Goal: Transaction & Acquisition: Purchase product/service

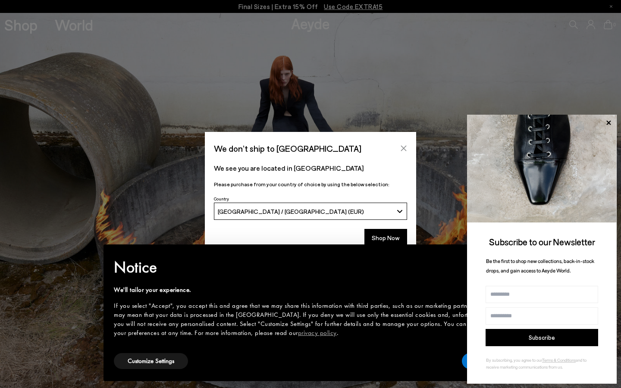
click at [407, 149] on button "Close" at bounding box center [403, 148] width 13 height 13
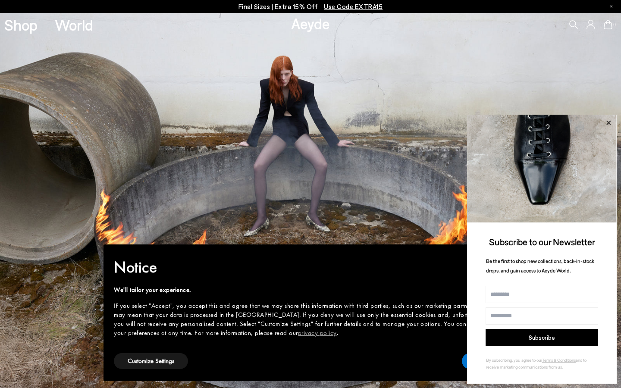
click at [611, 119] on icon at bounding box center [608, 122] width 11 height 11
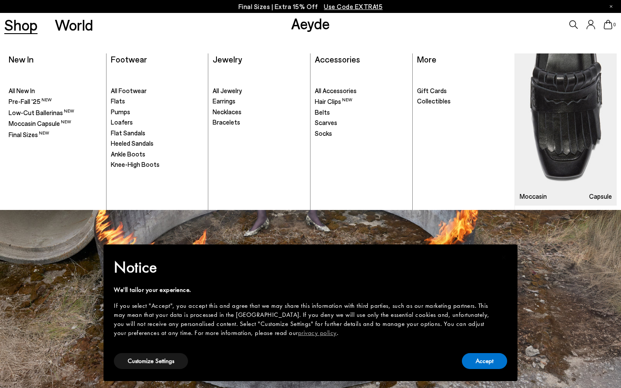
click at [17, 23] on link "Shop" at bounding box center [20, 24] width 33 height 15
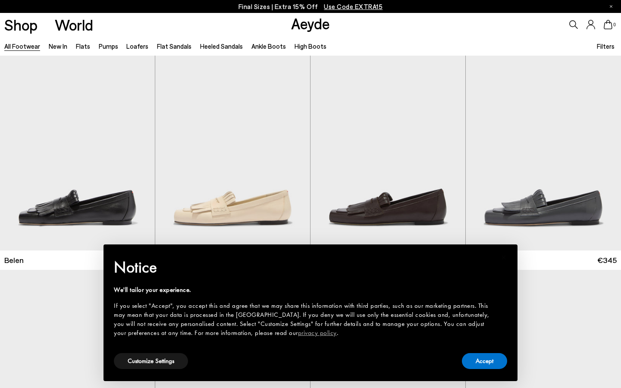
scroll to position [134, 0]
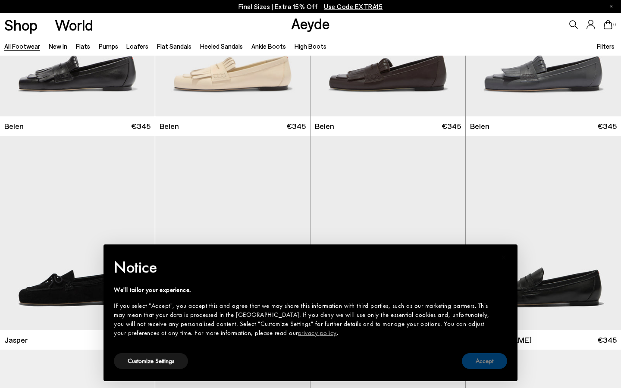
click at [491, 360] on button "Accept" at bounding box center [484, 361] width 45 height 16
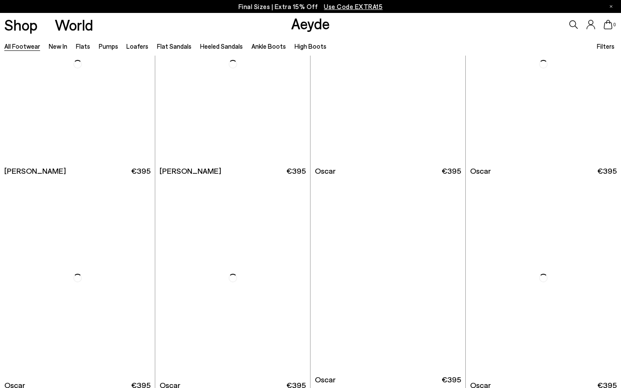
scroll to position [1074, 0]
